Goal: Task Accomplishment & Management: Manage account settings

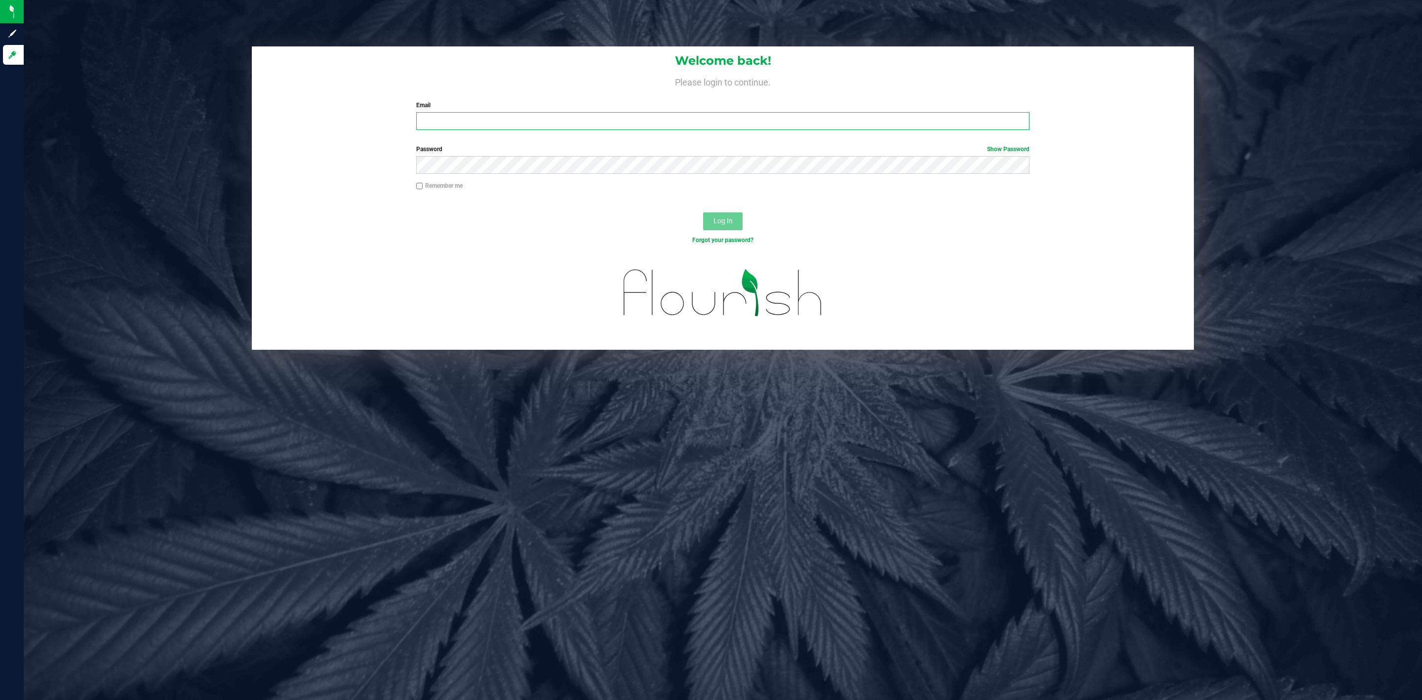
type input "[PERSON_NAME][EMAIL_ADDRESS][DOMAIN_NAME]"
click at [717, 209] on div "Log In" at bounding box center [723, 224] width 942 height 33
click at [718, 219] on span "Log In" at bounding box center [722, 221] width 19 height 8
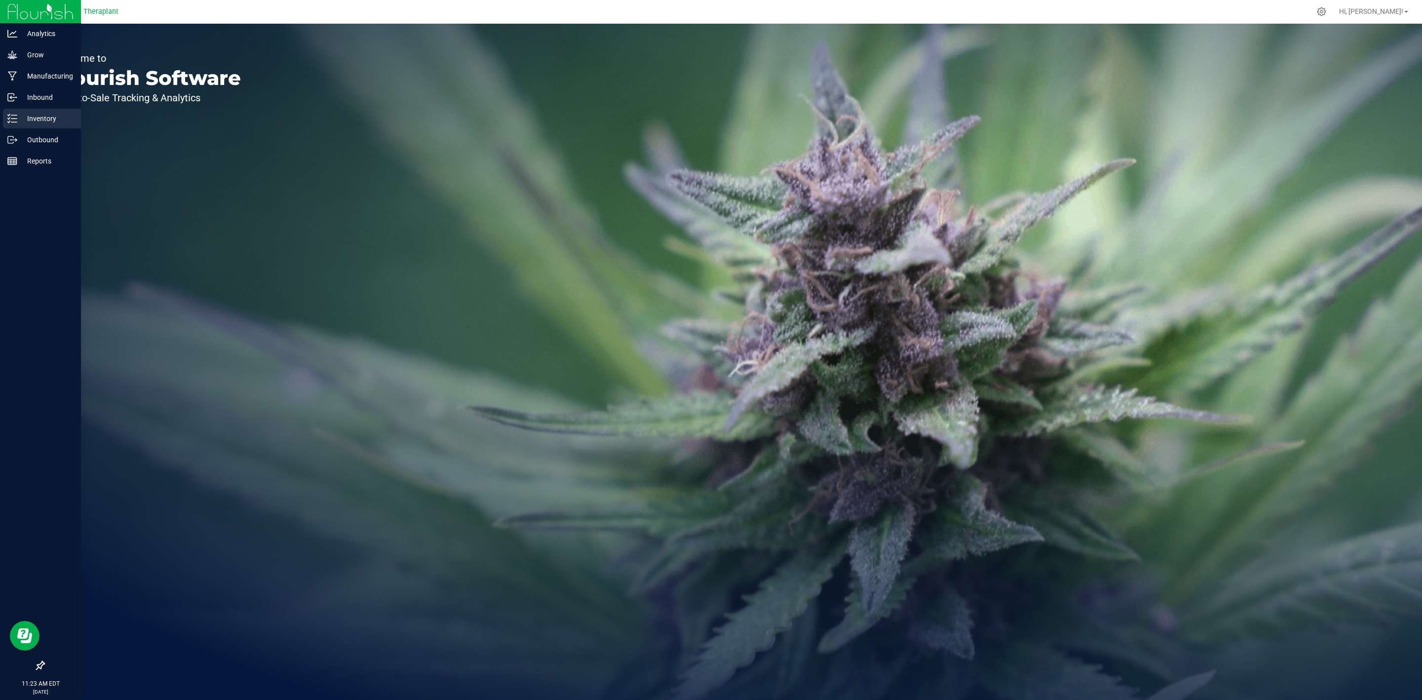
click at [36, 109] on div "Inventory" at bounding box center [42, 119] width 78 height 20
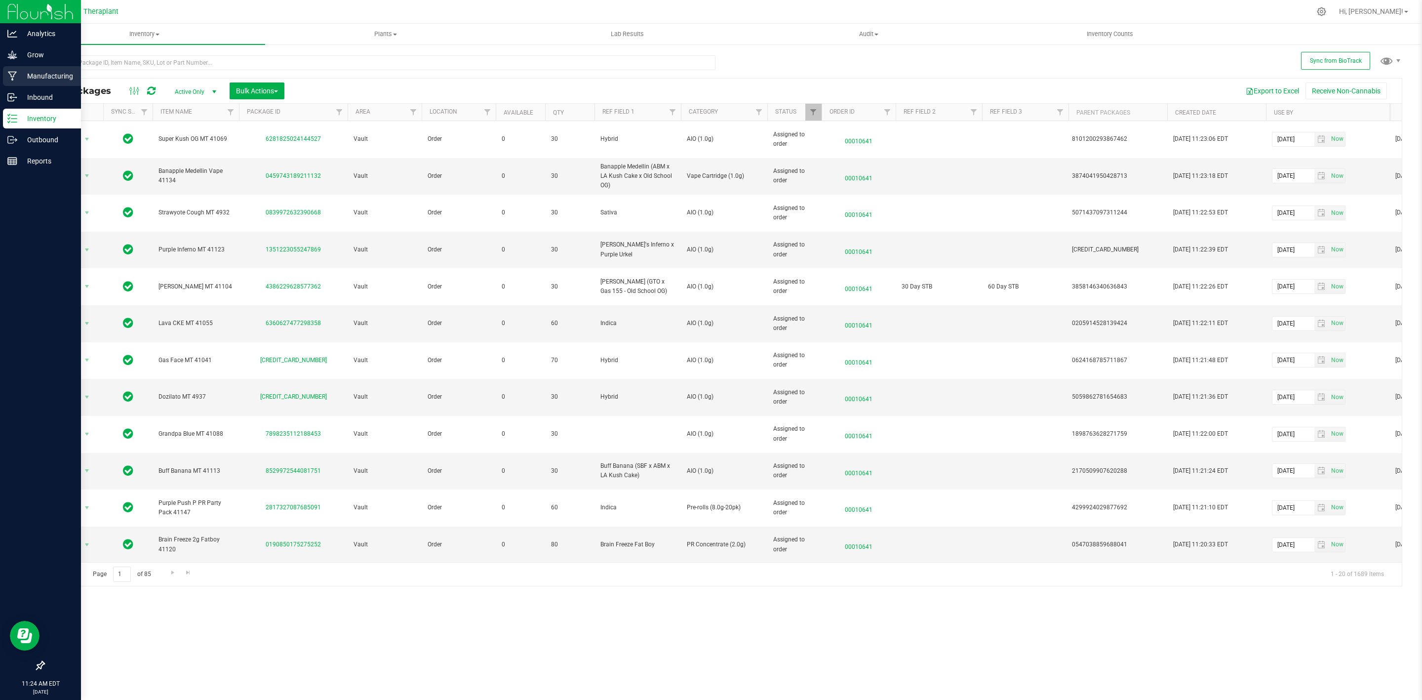
click at [26, 74] on p "Manufacturing" at bounding box center [46, 76] width 59 height 12
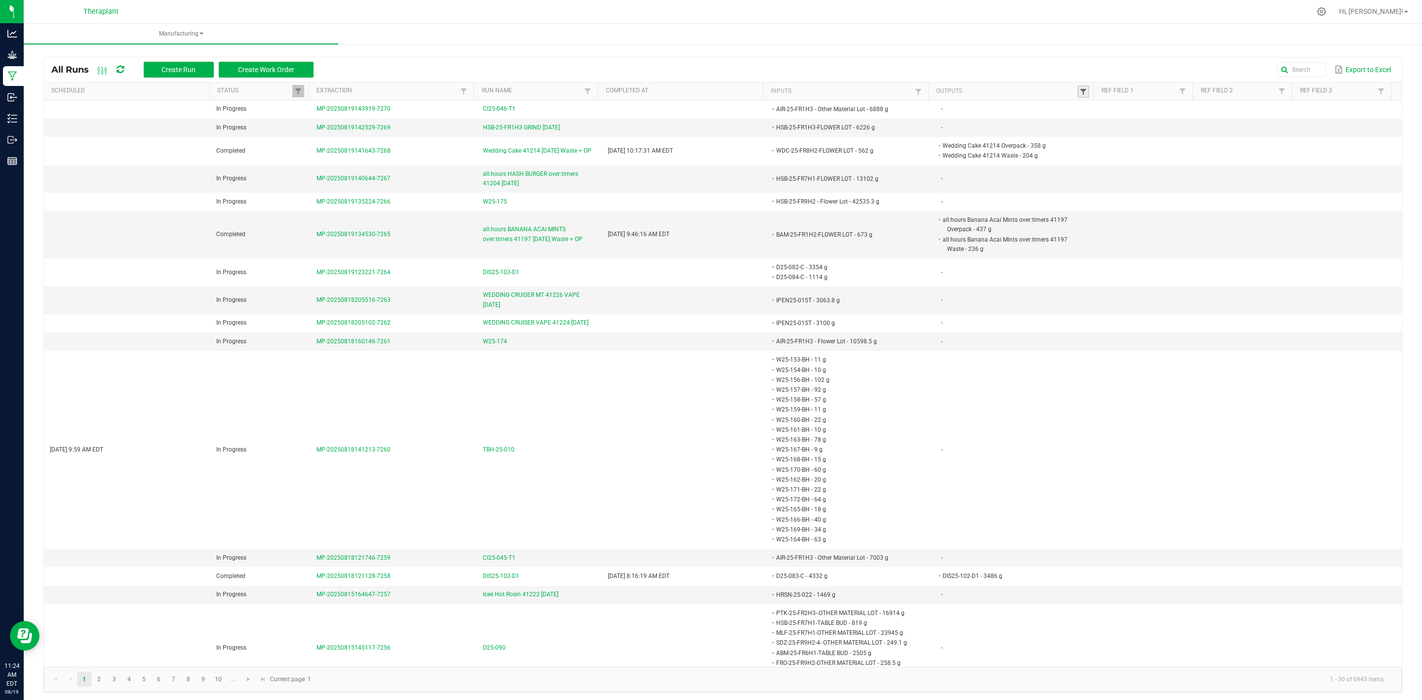
click at [1079, 90] on span at bounding box center [1083, 92] width 8 height 8
click at [1083, 110] on input "text" at bounding box center [1126, 111] width 102 height 15
paste input "Black Cherry GMO PR Minis 4398"
type input "Black Cherry GMO PR Minis 4398"
click button "Filter" at bounding box center [1151, 138] width 49 height 22
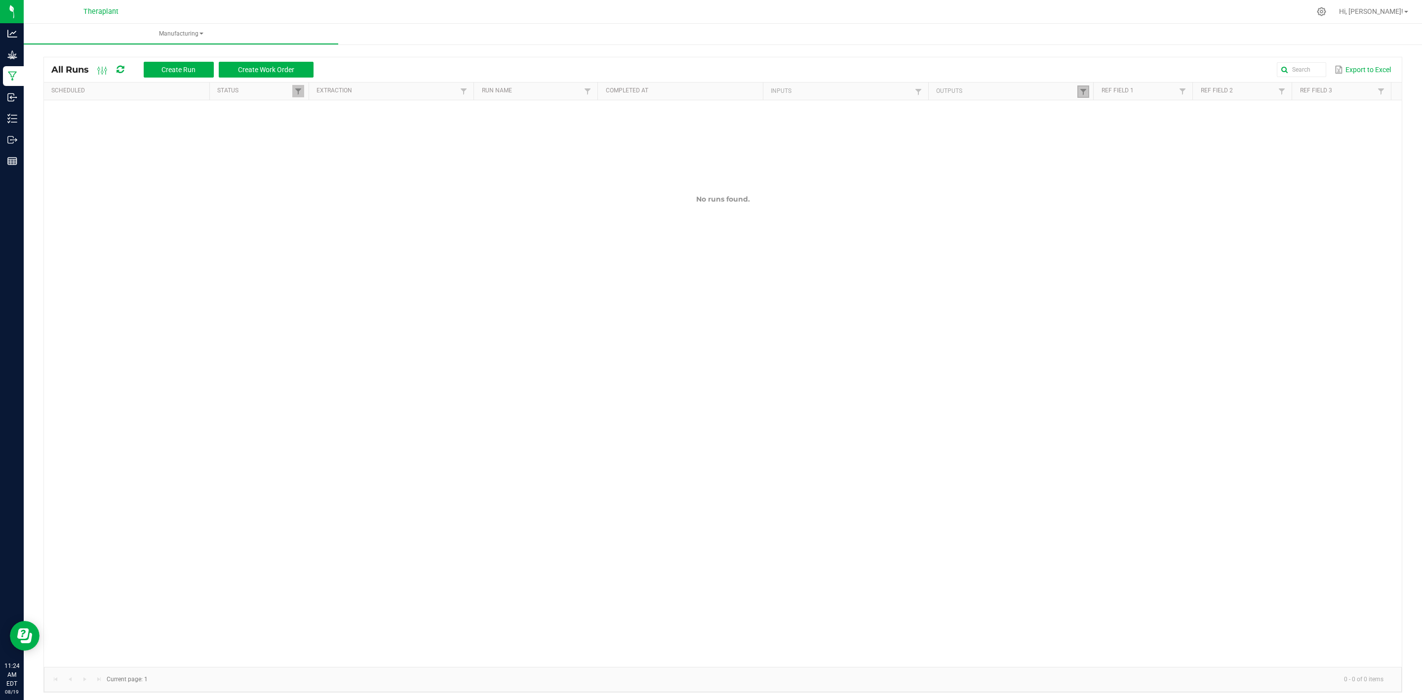
click at [1077, 94] on link at bounding box center [1083, 91] width 12 height 12
click at [1083, 114] on input "Black Cherry GMO PR Minis 4398" at bounding box center [1126, 111] width 102 height 15
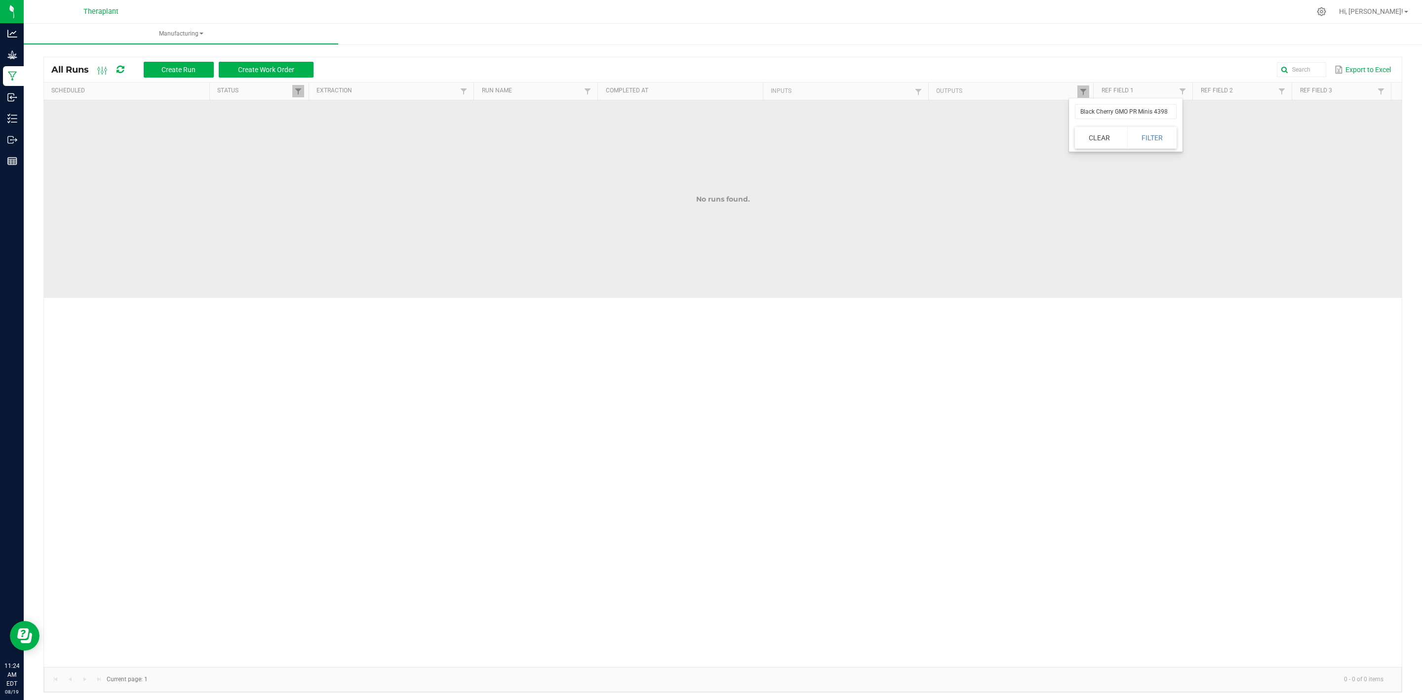
click at [411, 289] on td "No runs found." at bounding box center [723, 198] width 1358 height 197
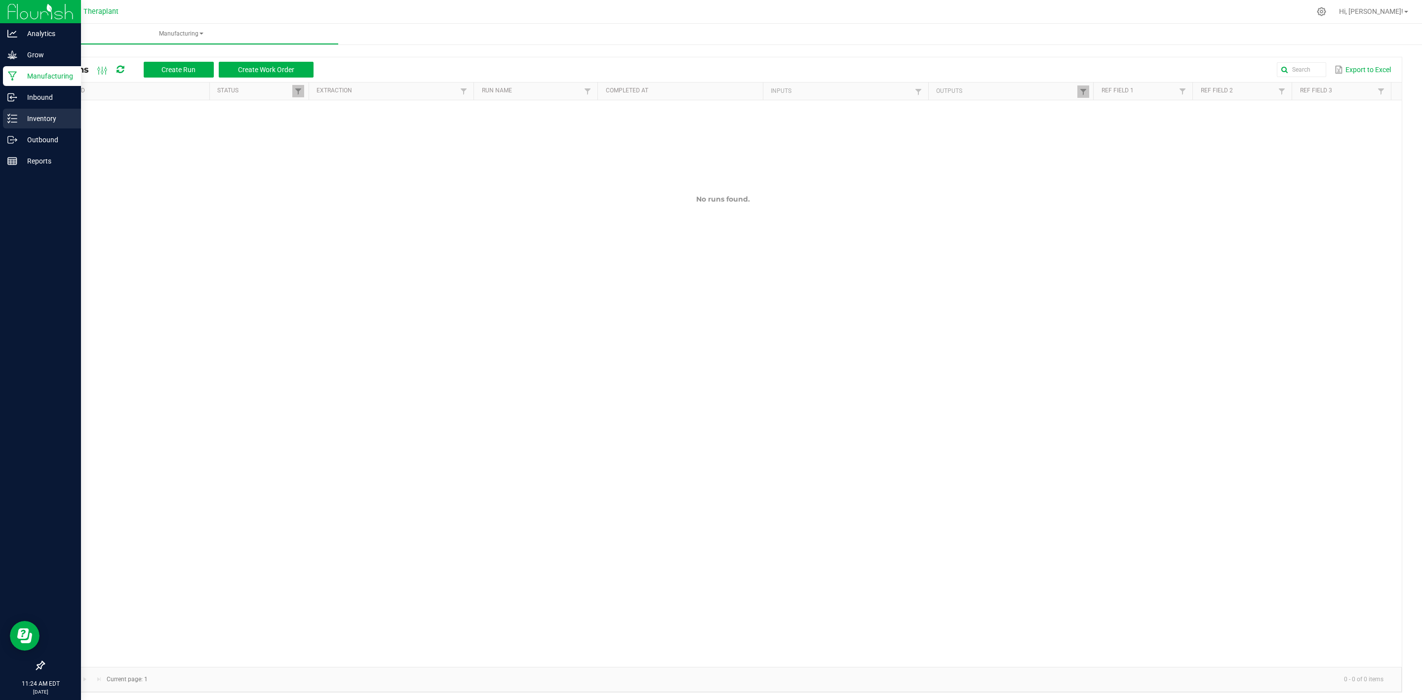
click at [18, 127] on div "Inventory" at bounding box center [42, 119] width 78 height 20
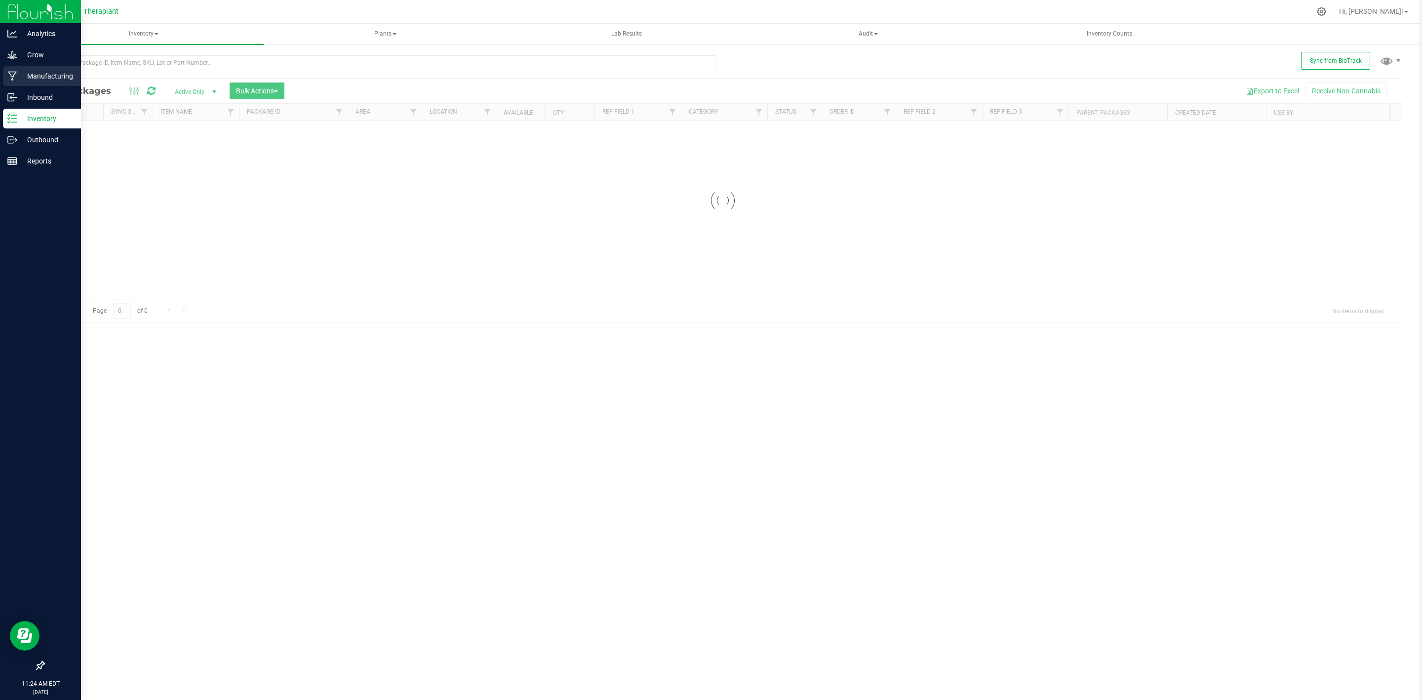
click at [29, 75] on p "Manufacturing" at bounding box center [46, 76] width 59 height 12
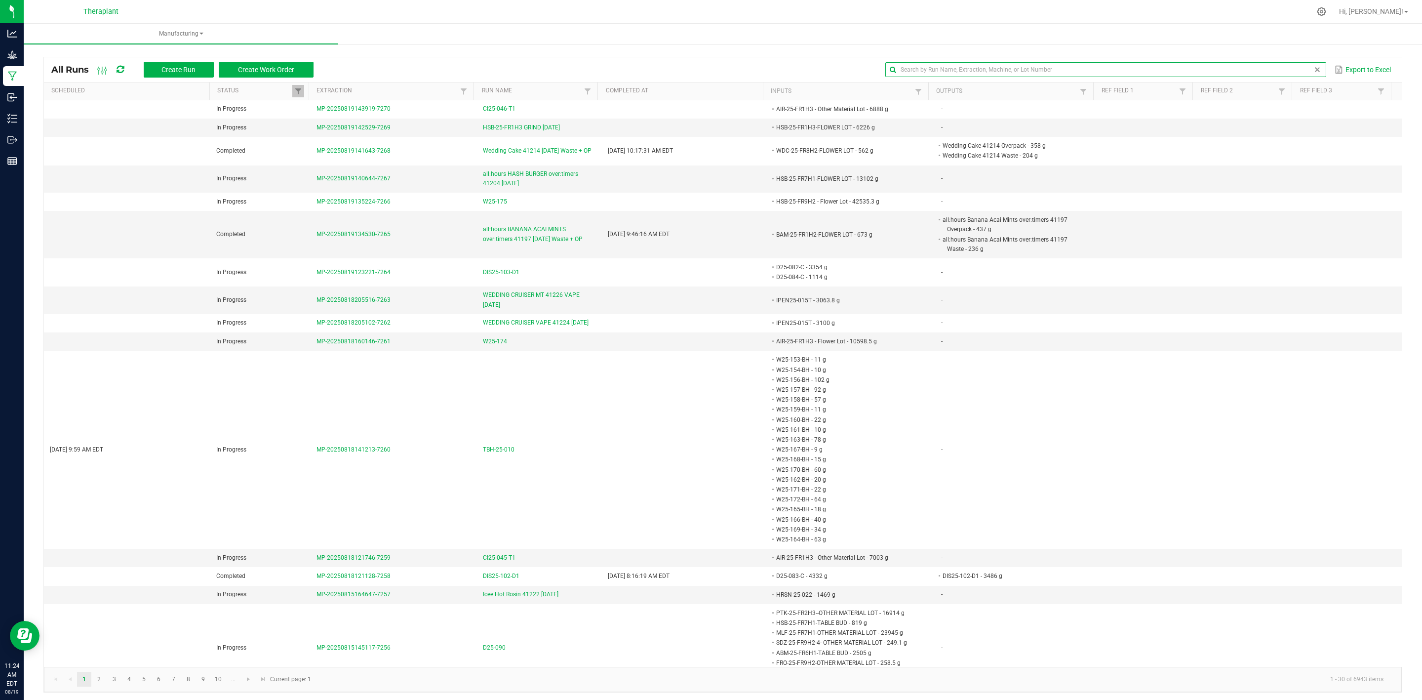
click at [1289, 73] on input "text" at bounding box center [1105, 69] width 441 height 15
paste input "Black Cherry GMO PR Minis 4398"
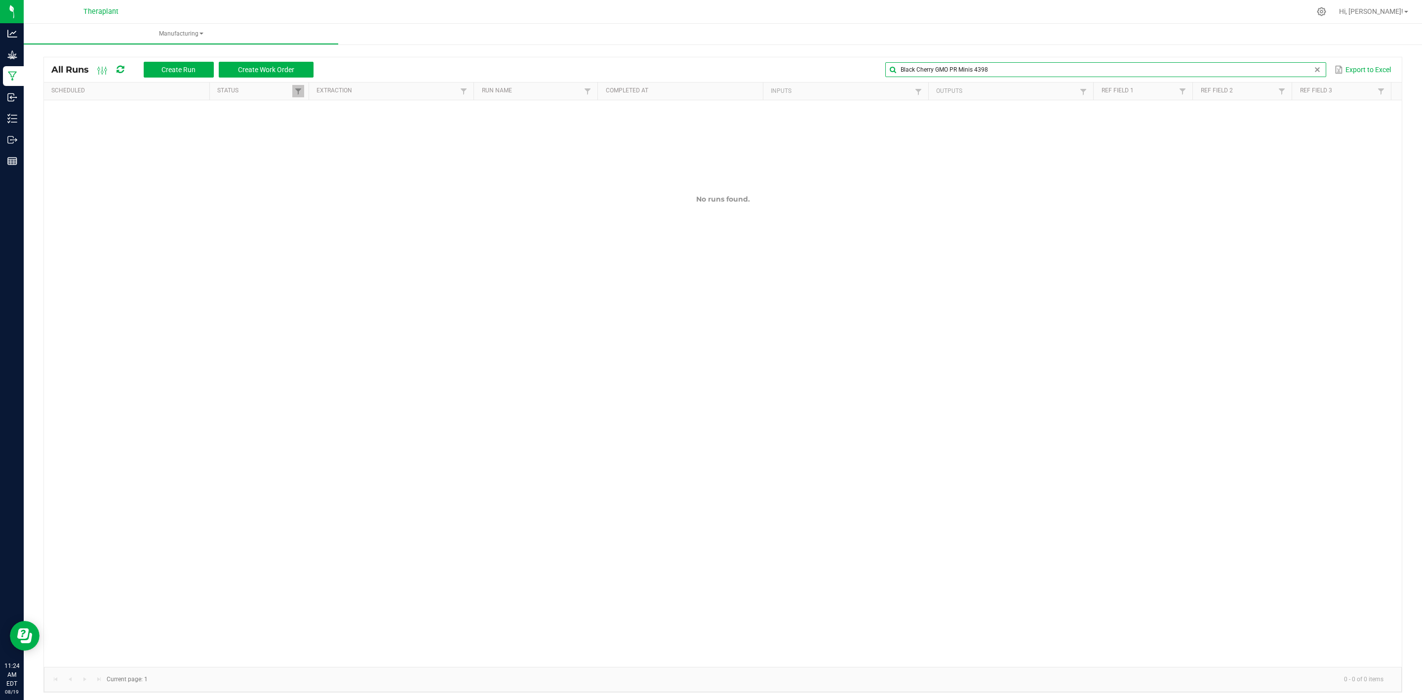
click at [965, 70] on input "Black Cherry GMO PR Minis 4398" at bounding box center [1105, 69] width 441 height 15
click at [963, 70] on input "Black Cherry GMO PR Minis 4398" at bounding box center [1105, 69] width 441 height 15
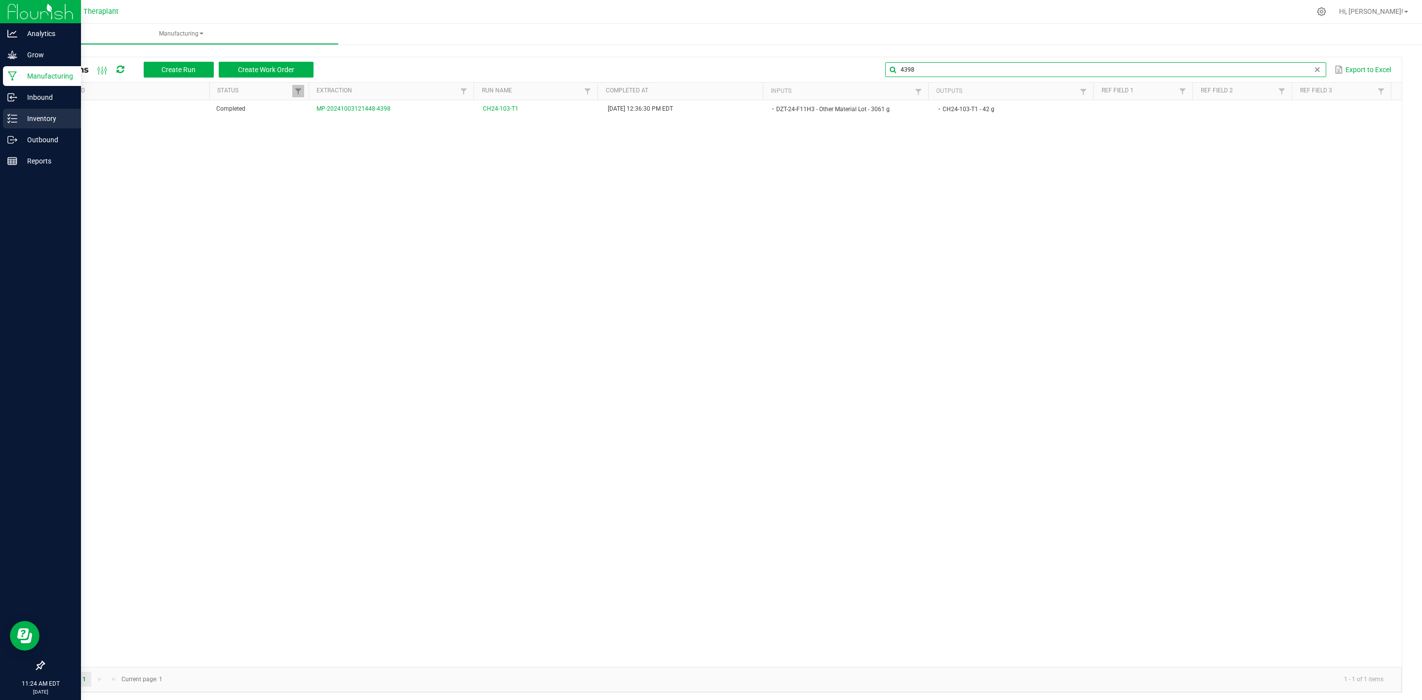
type input "4398"
click at [26, 116] on p "Inventory" at bounding box center [46, 119] width 59 height 12
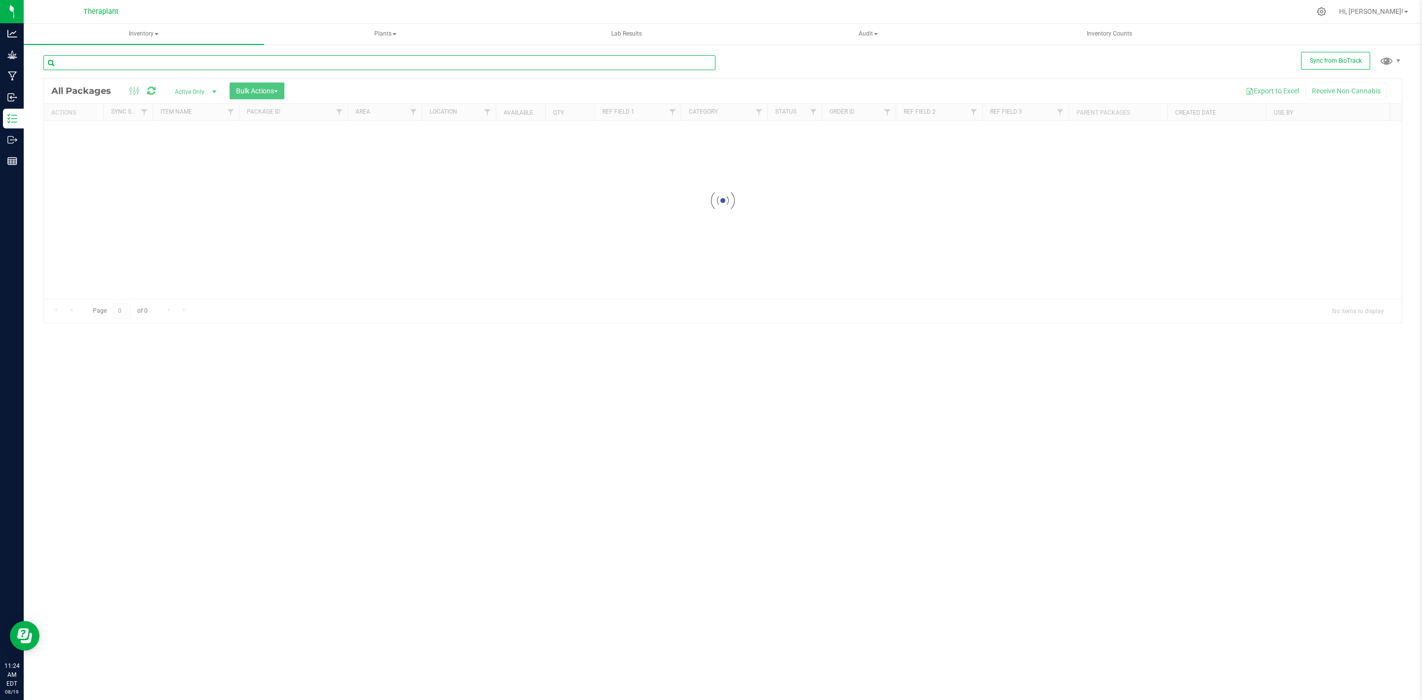
click at [134, 61] on input "text" at bounding box center [379, 62] width 672 height 15
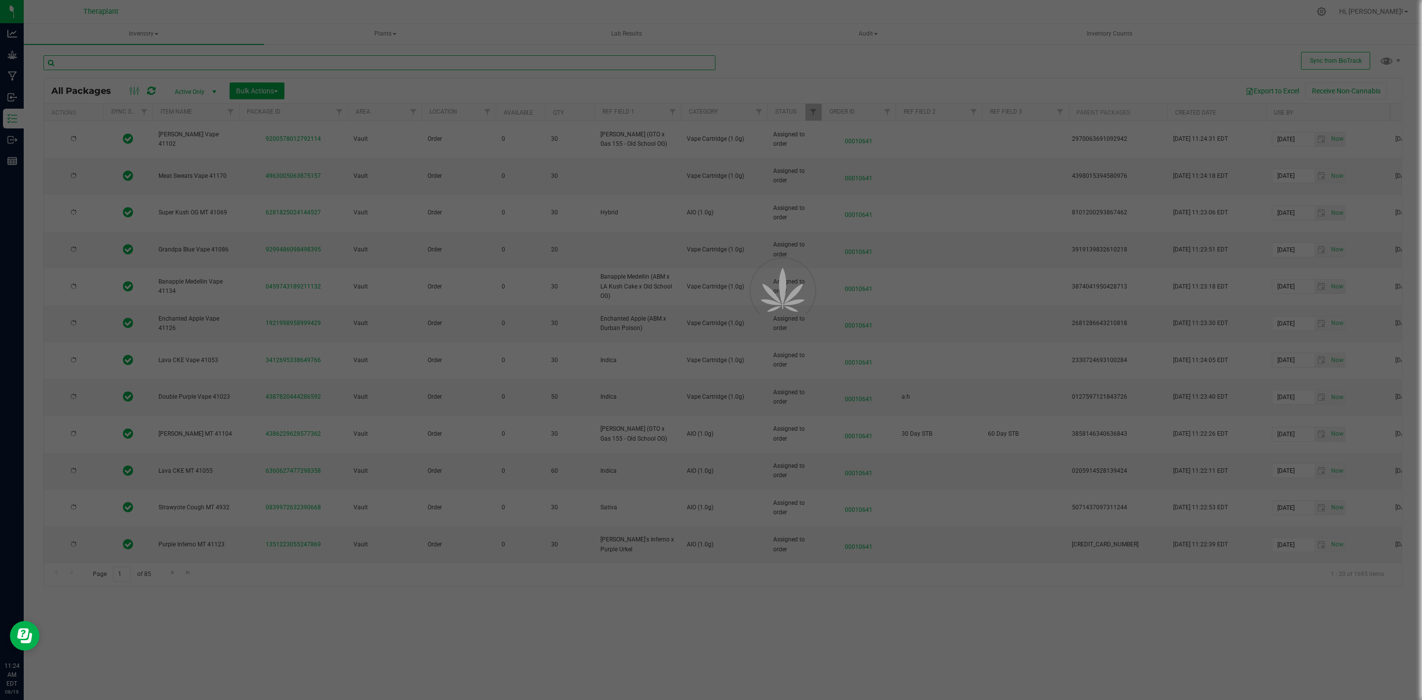
paste input "Black Cherry GMO PR Minis 4398"
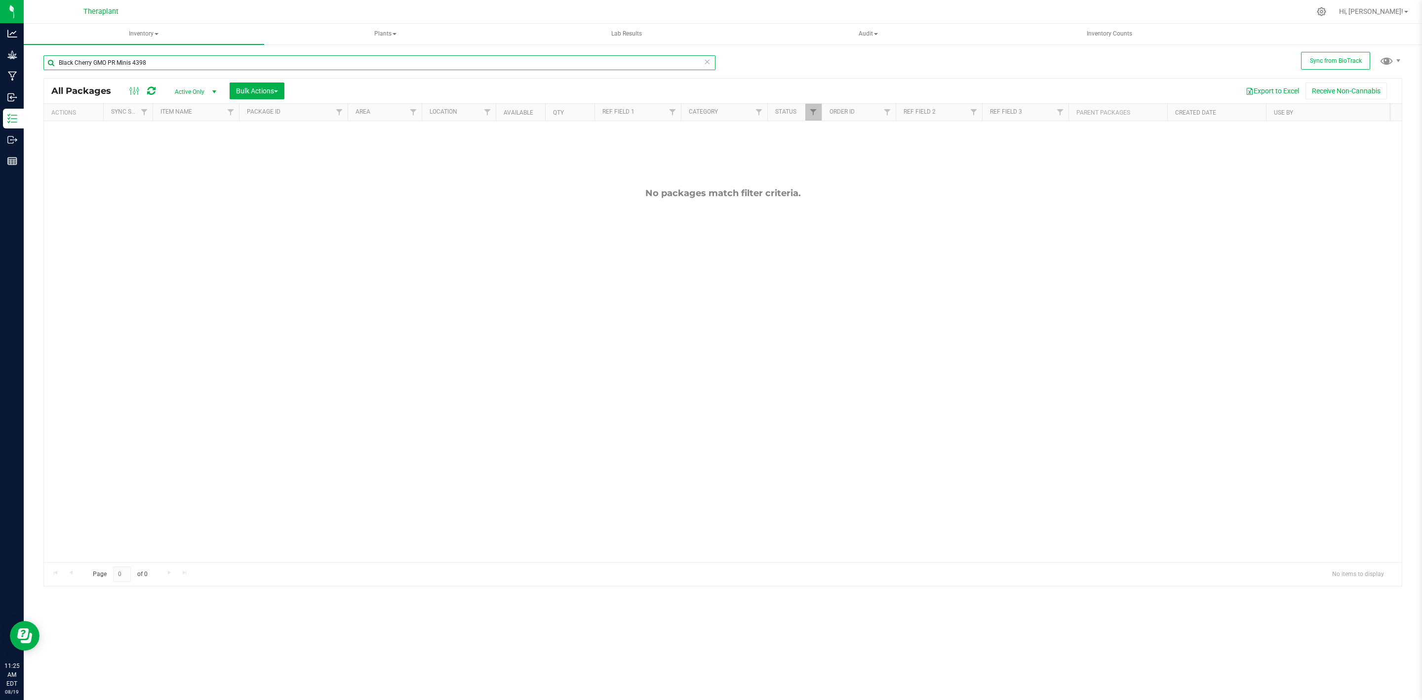
click at [135, 62] on input "Black Cherry GMO PR Minis 4398" at bounding box center [379, 62] width 672 height 15
click at [129, 63] on input "Black Cherry GMO PR Minis 4398" at bounding box center [379, 62] width 672 height 15
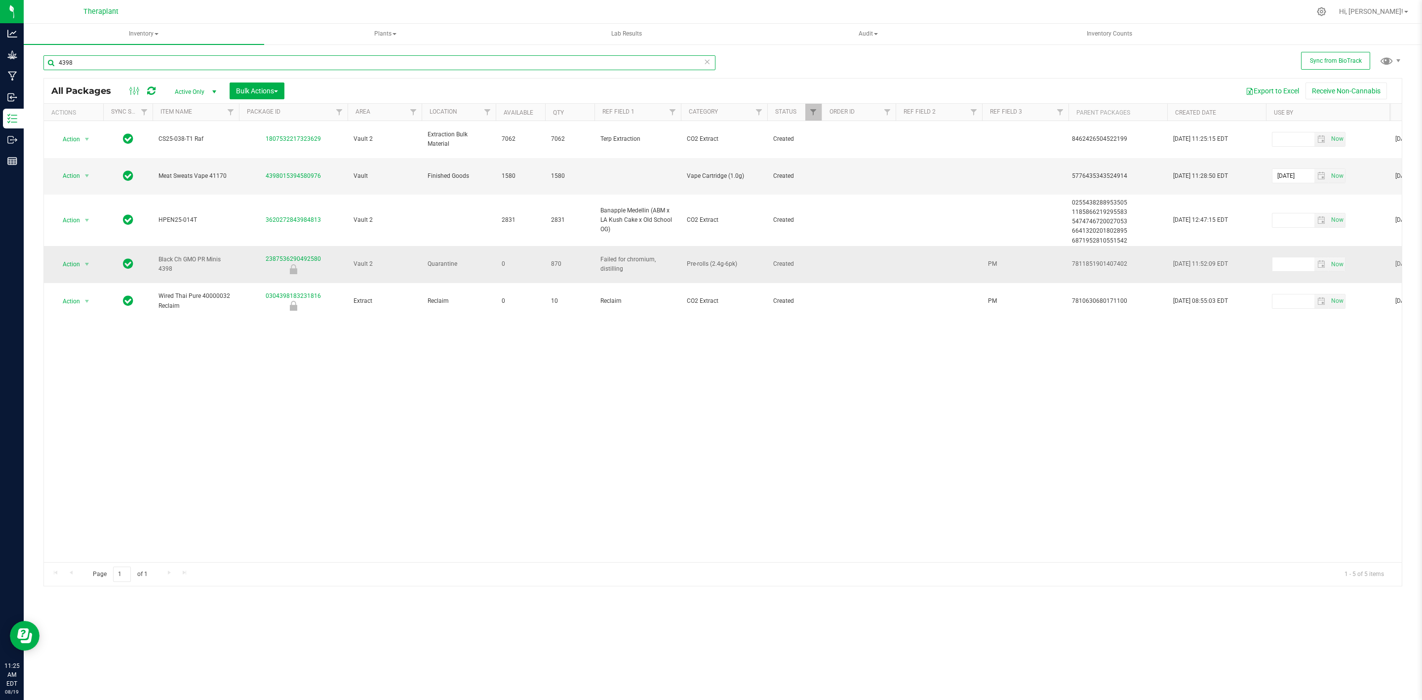
type input "4398"
drag, startPoint x: 258, startPoint y: 239, endPoint x: 333, endPoint y: 233, distance: 75.8
click at [333, 254] on div "2387536290492580" at bounding box center [293, 263] width 112 height 19
copy link "2387536290492580"
click at [333, 254] on div "2387536290492580" at bounding box center [293, 263] width 112 height 19
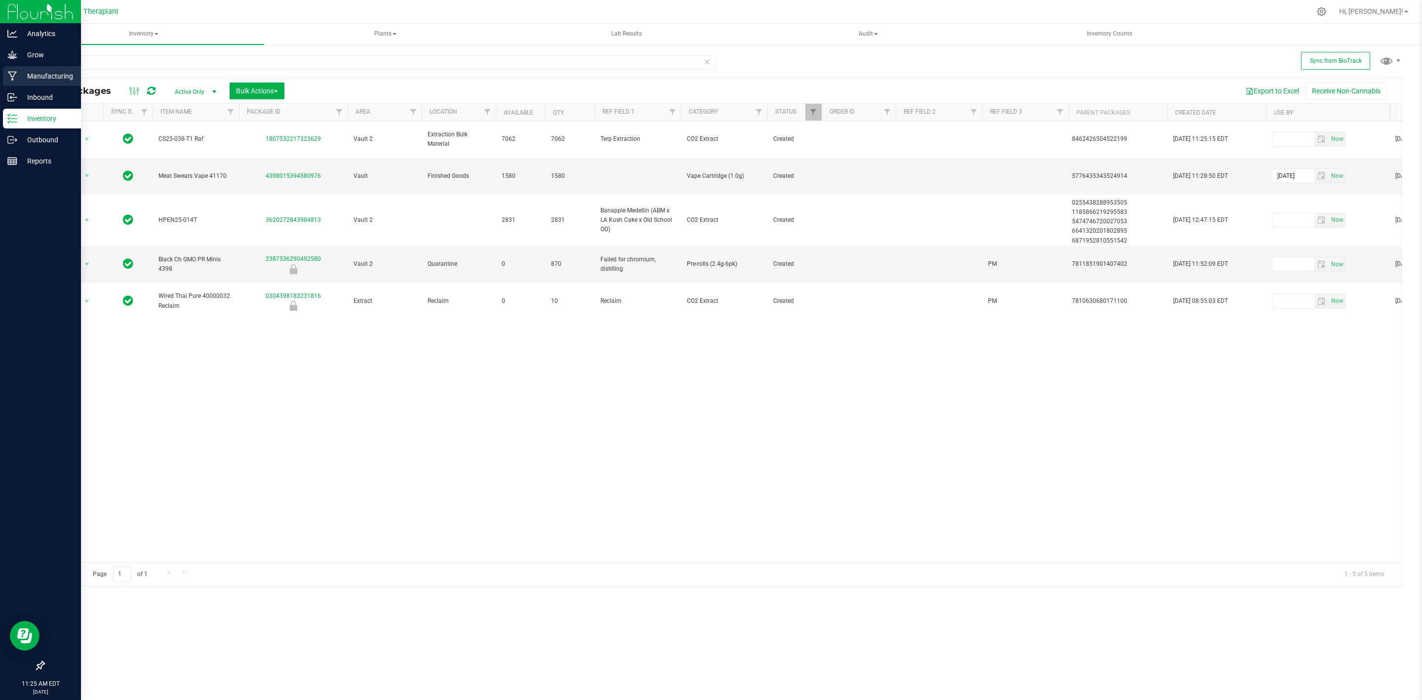
click at [43, 75] on p "Manufacturing" at bounding box center [46, 76] width 59 height 12
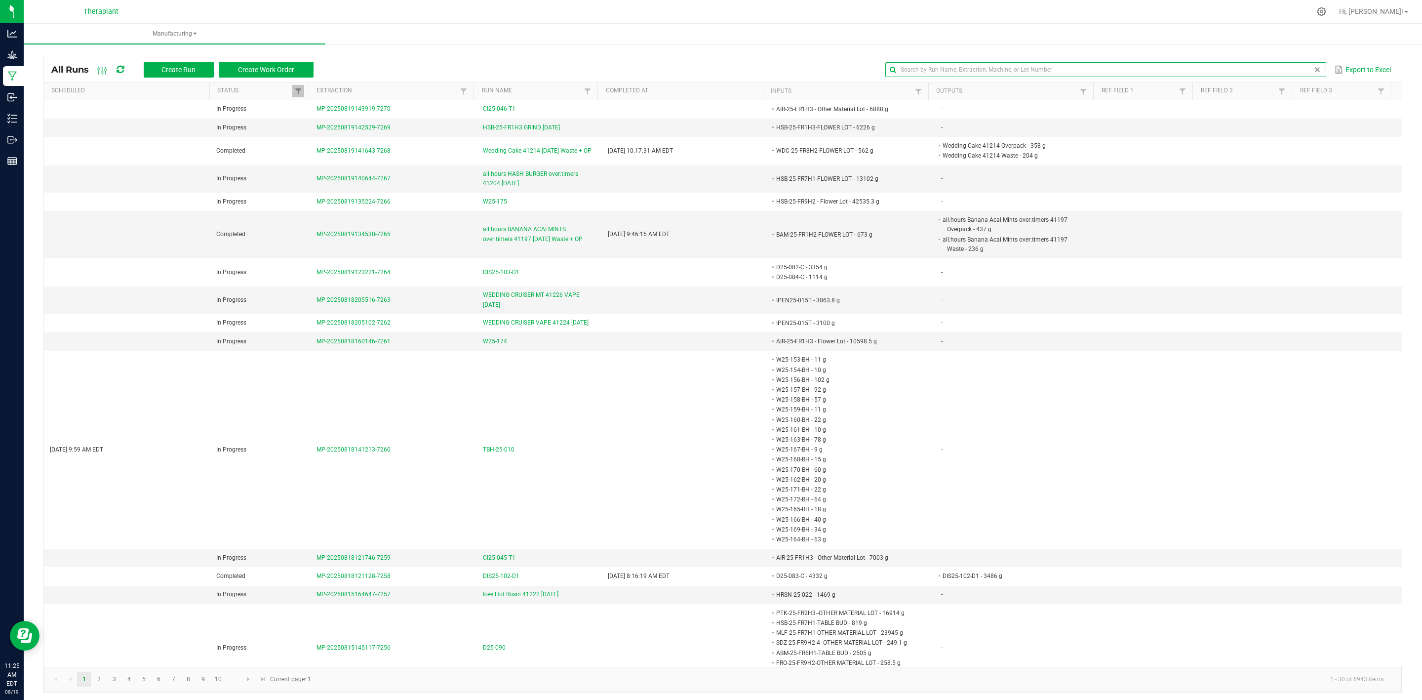
click at [1286, 64] on input "text" at bounding box center [1105, 69] width 441 height 15
paste input "2387536290492580"
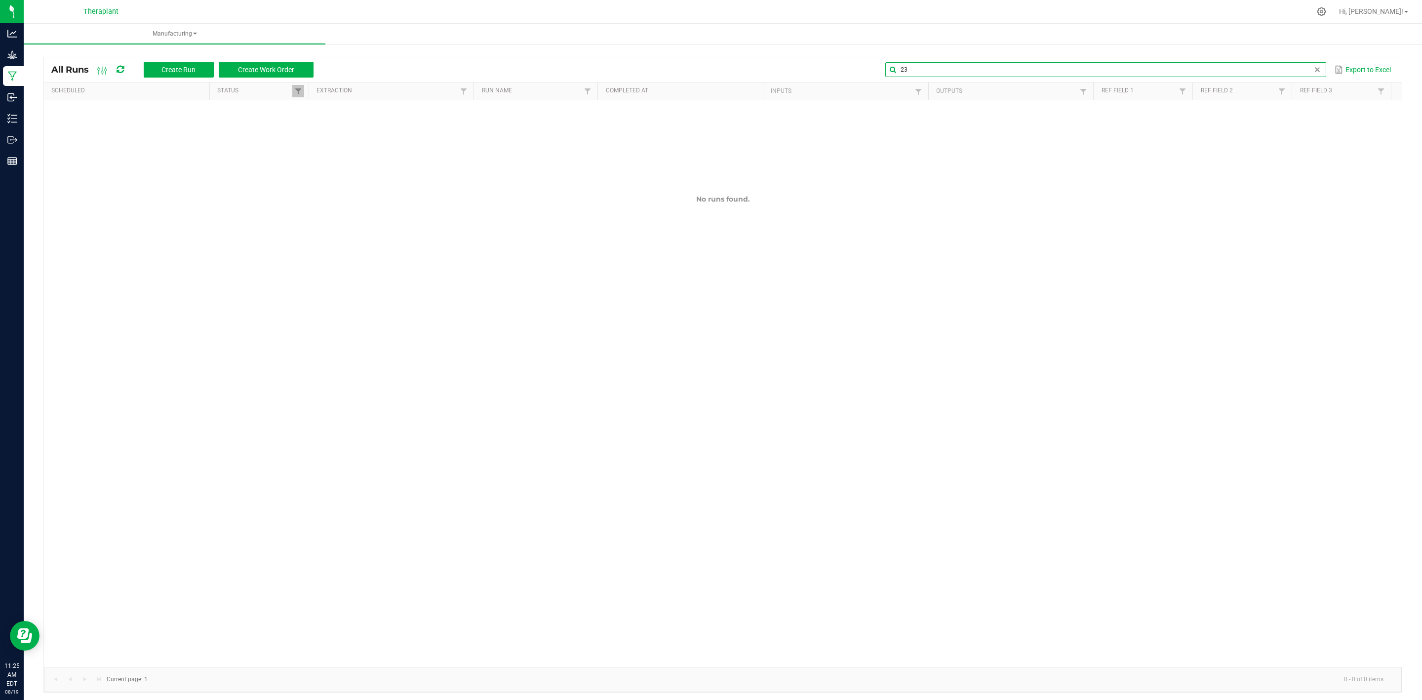
type input "2"
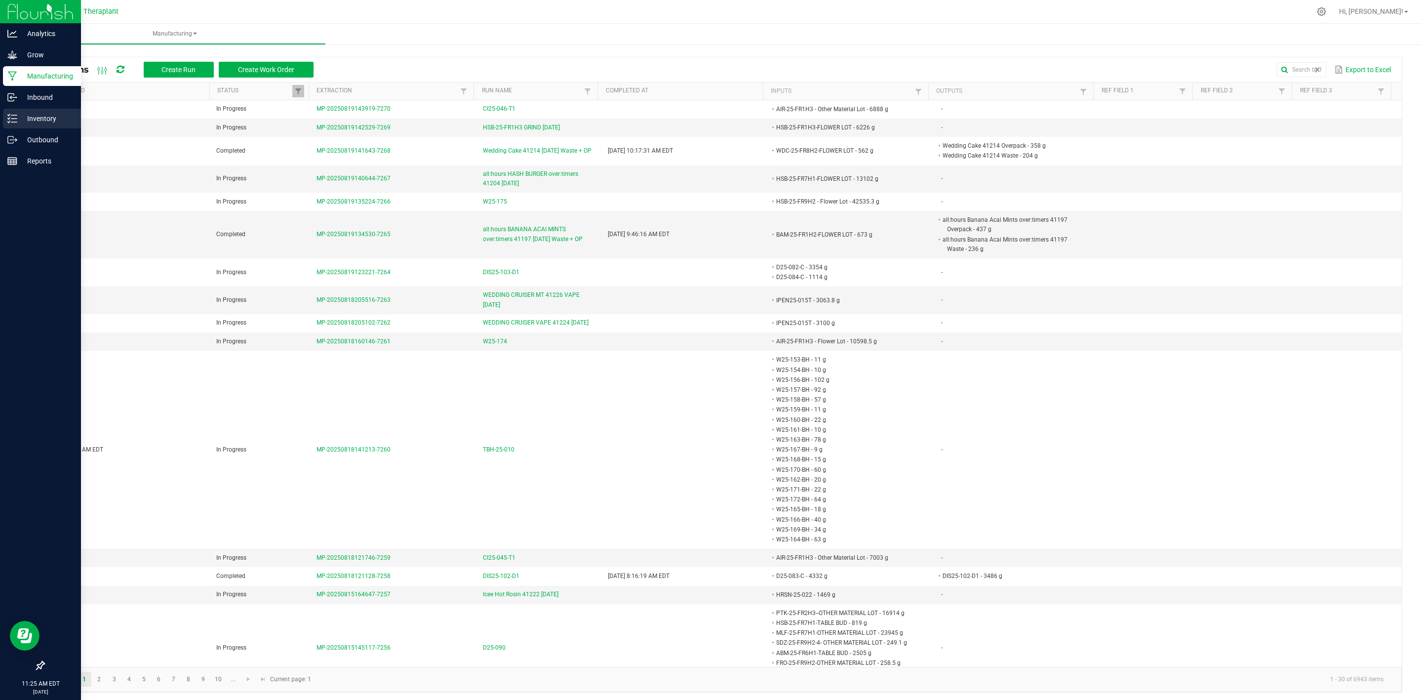
click at [9, 110] on div "Inventory" at bounding box center [42, 119] width 78 height 20
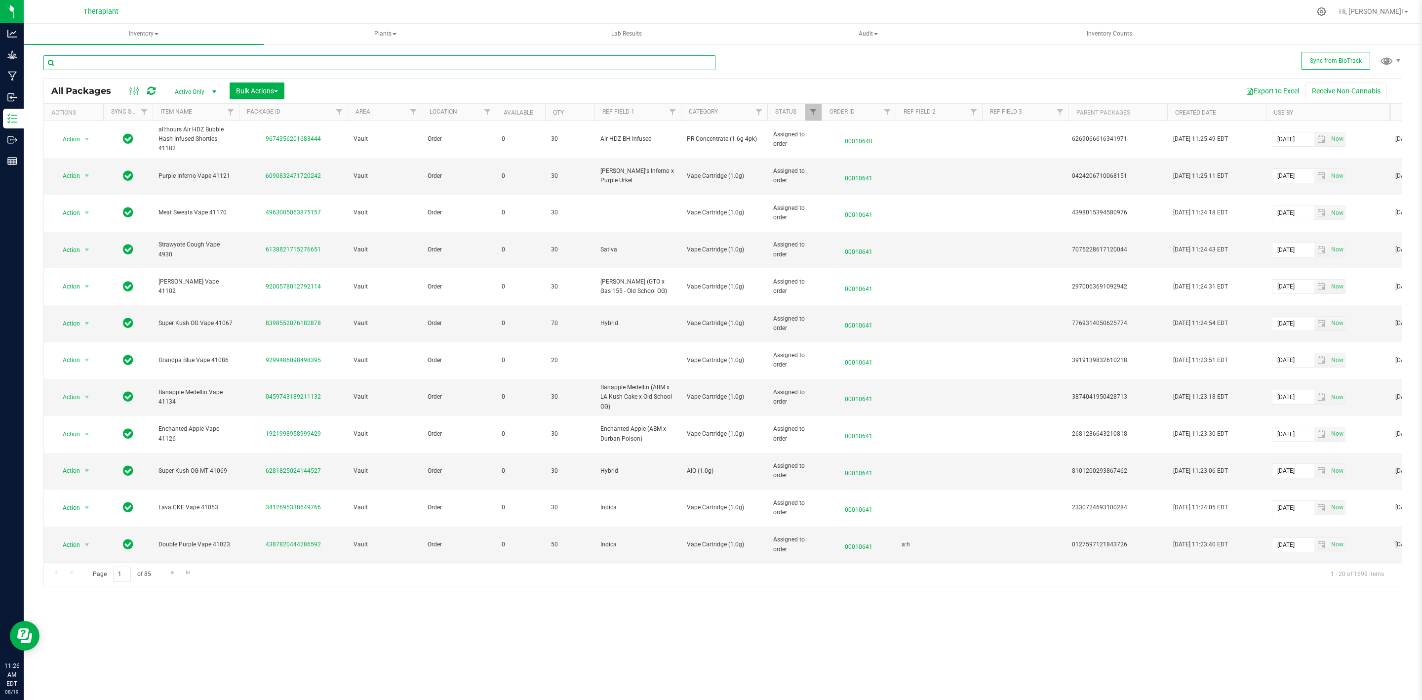
click at [473, 61] on input "text" at bounding box center [379, 62] width 672 height 15
paste input "2387536290492580"
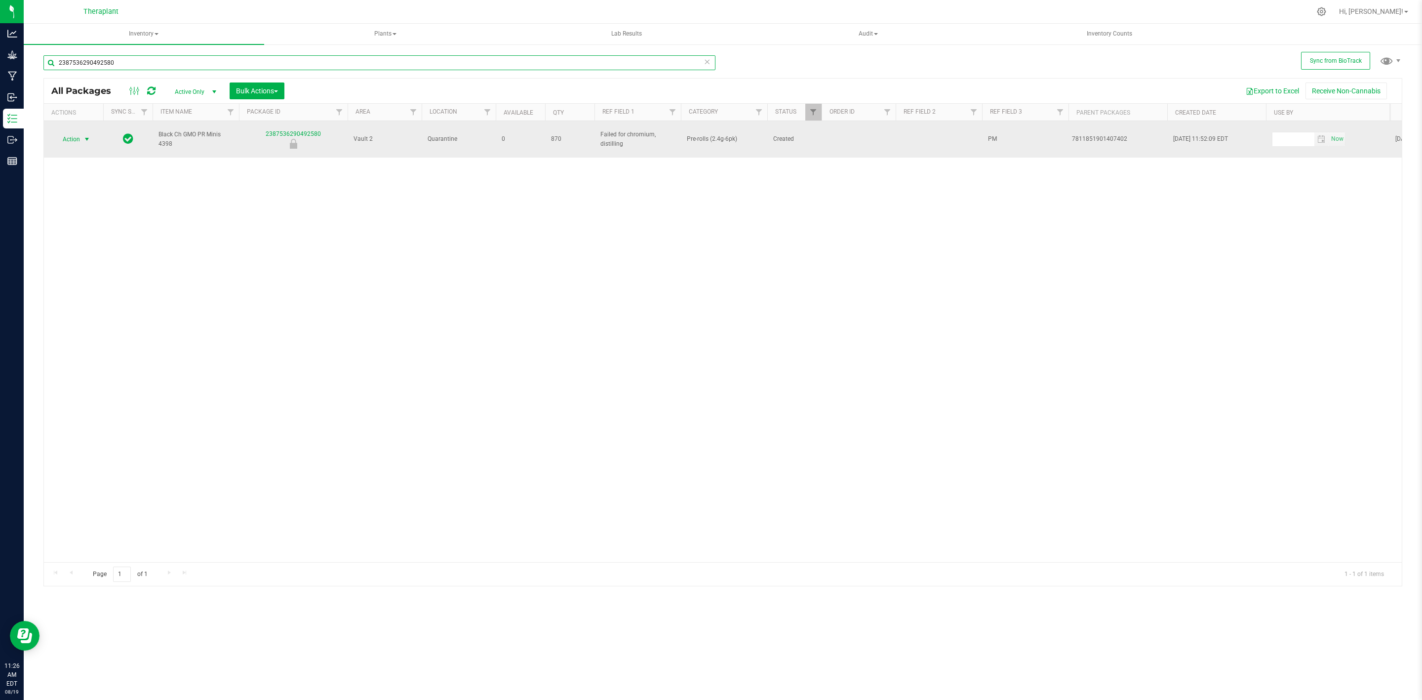
type input "2387536290492580"
click at [68, 133] on span "Action" at bounding box center [67, 139] width 27 height 14
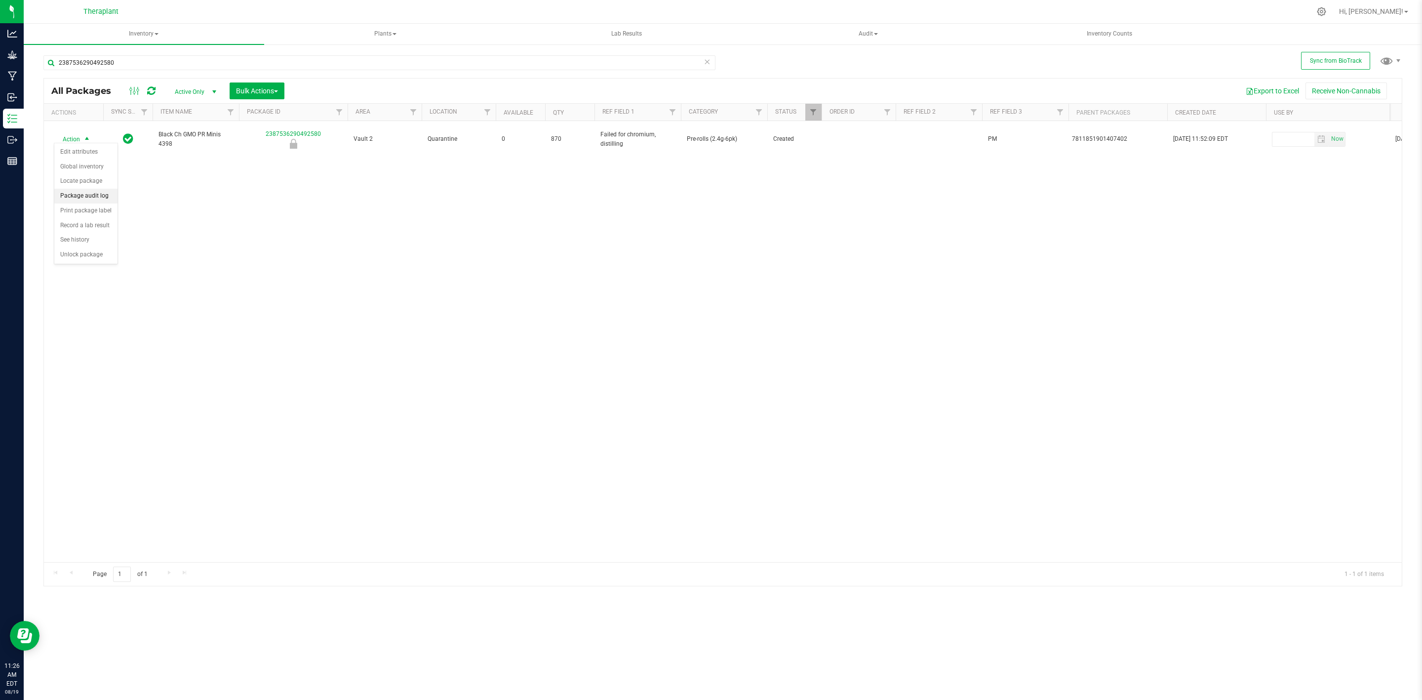
click at [75, 196] on li "Package audit log" at bounding box center [85, 196] width 63 height 15
